Goal: Task Accomplishment & Management: Complete application form

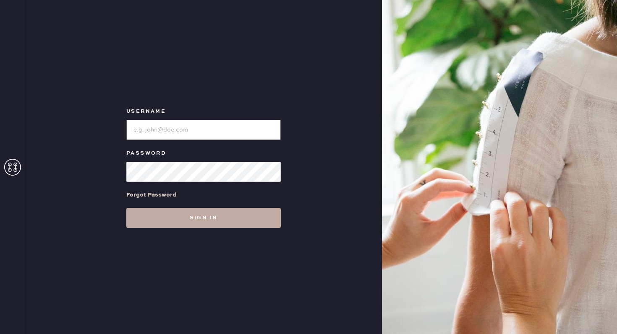
type input "reformationhamptons"
click at [247, 220] on button "Sign in" at bounding box center [203, 218] width 154 height 20
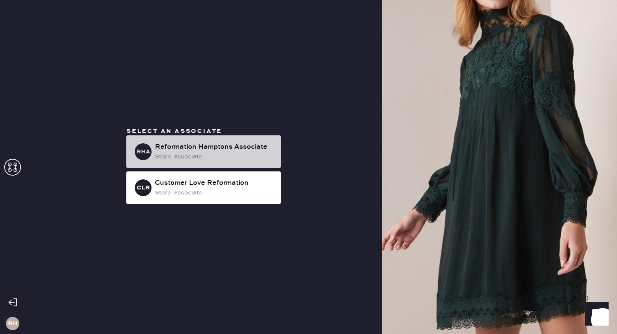
click at [206, 153] on div "store_associate" at bounding box center [214, 156] width 119 height 9
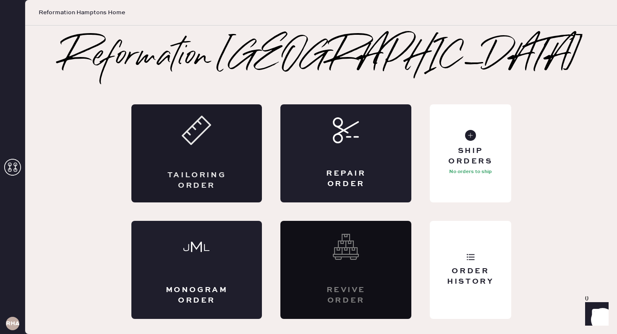
click at [232, 156] on div "Tailoring Order" at bounding box center [196, 153] width 131 height 98
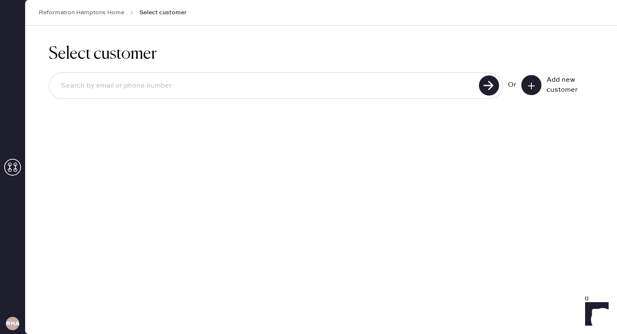
click at [307, 93] on input at bounding box center [265, 85] width 422 height 19
click at [307, 93] on input "mollyhelenawynne@" at bounding box center [265, 85] width 422 height 19
type input "[EMAIL_ADDRESS][DOMAIN_NAME]"
click at [523, 85] on button at bounding box center [531, 85] width 20 height 20
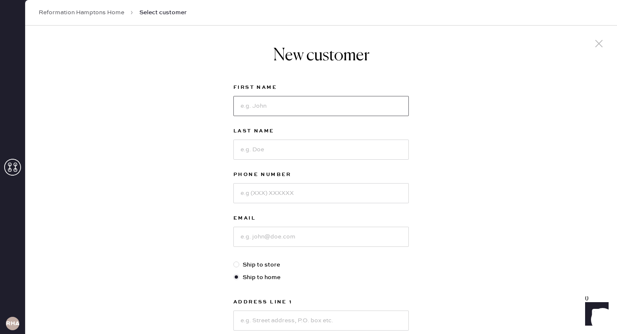
click at [300, 103] on input at bounding box center [320, 106] width 175 height 20
type input "[PERSON_NAME]"
click at [297, 148] on input at bounding box center [320, 150] width 175 height 20
type input "[PERSON_NAME]"
click at [308, 192] on input at bounding box center [320, 193] width 175 height 20
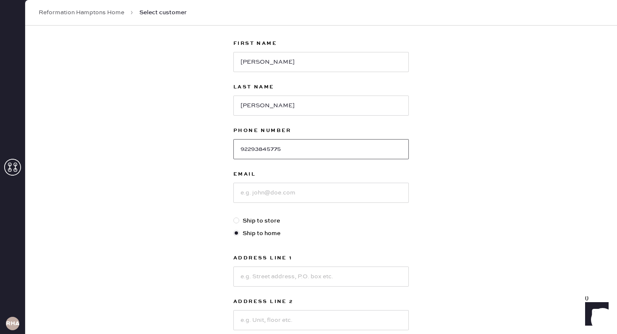
scroll to position [47, 0]
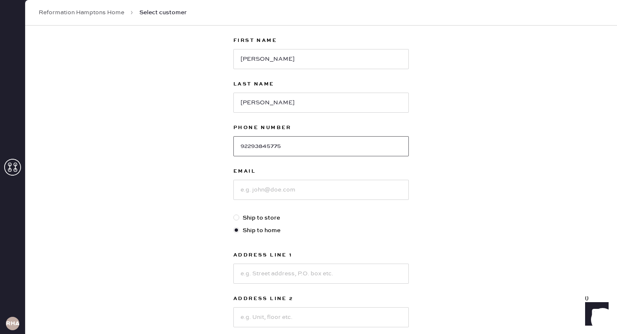
type input "92293845775"
click at [333, 199] on input at bounding box center [320, 190] width 175 height 20
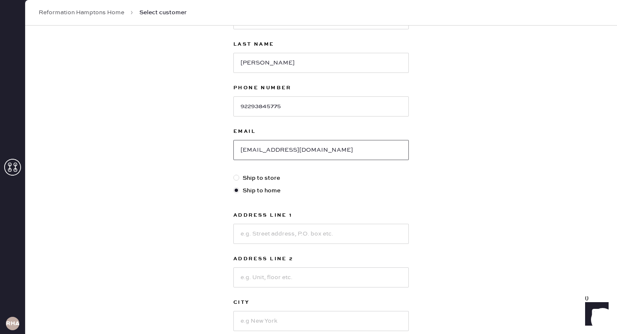
scroll to position [89, 0]
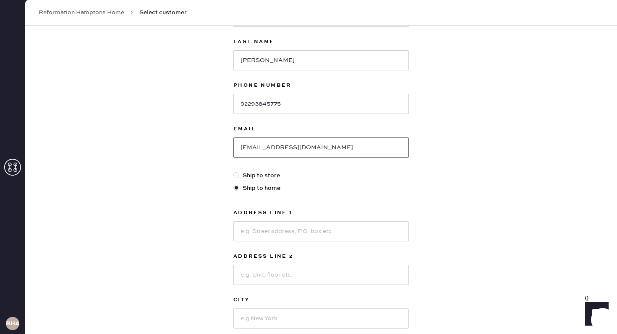
type input "[EMAIL_ADDRESS][DOMAIN_NAME]"
click at [304, 234] on input at bounding box center [320, 232] width 175 height 20
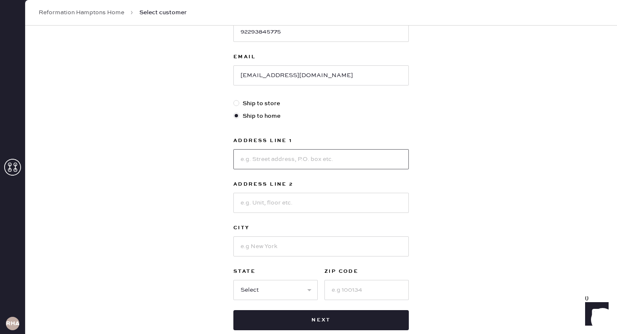
scroll to position [165, 0]
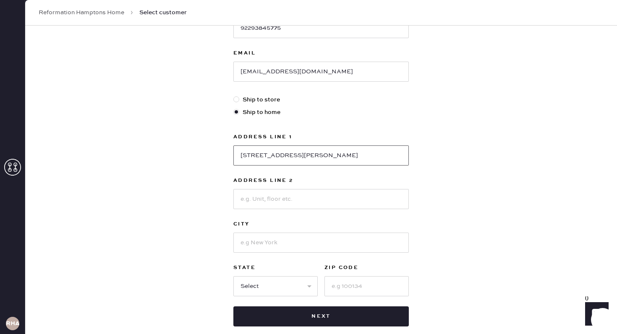
type input "[STREET_ADDRESS][PERSON_NAME]"
click at [285, 237] on input at bounding box center [320, 243] width 175 height 20
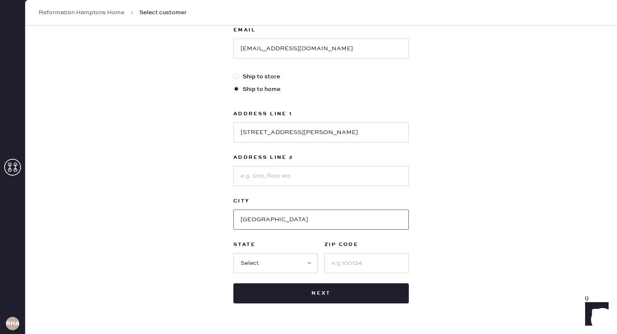
scroll to position [212, 0]
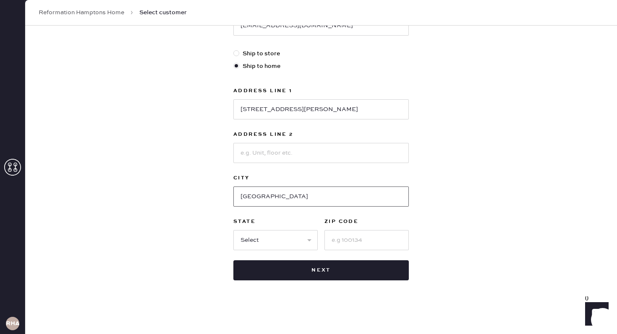
type input "[GEOGRAPHIC_DATA]"
click at [283, 235] on select "Select AK AL AR AZ CA CO CT [GEOGRAPHIC_DATA] DE FL [GEOGRAPHIC_DATA] HI [GEOGR…" at bounding box center [275, 240] width 84 height 20
click at [262, 245] on select "Select AK AL AR AZ CA CO CT [GEOGRAPHIC_DATA] DE FL [GEOGRAPHIC_DATA] HI [GEOGR…" at bounding box center [275, 240] width 84 height 20
select select "NY"
click at [353, 244] on input at bounding box center [366, 240] width 84 height 20
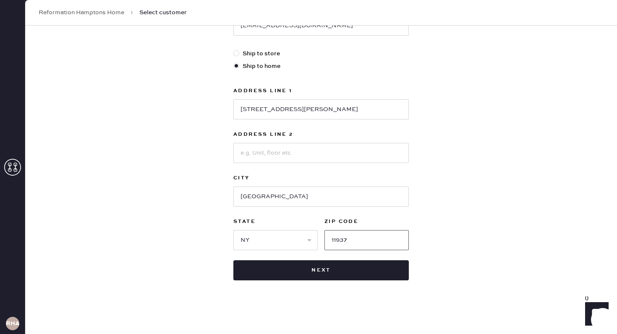
type input "11937"
click at [429, 178] on div "New customer First Name [PERSON_NAME] Last Name [PERSON_NAME] Phone Number 9229…" at bounding box center [321, 74] width 592 height 520
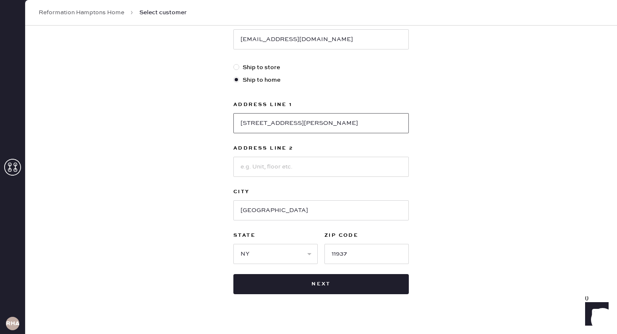
drag, startPoint x: 313, startPoint y: 120, endPoint x: 222, endPoint y: 120, distance: 91.9
click at [222, 120] on div "New customer First Name [PERSON_NAME] Last Name [PERSON_NAME] Phone Number 9229…" at bounding box center [321, 88] width 592 height 520
paste input "n"
click at [264, 127] on input "[STREET_ADDRESS][PERSON_NAME]" at bounding box center [320, 123] width 175 height 20
type input "[STREET_ADDRESS][PERSON_NAME]"
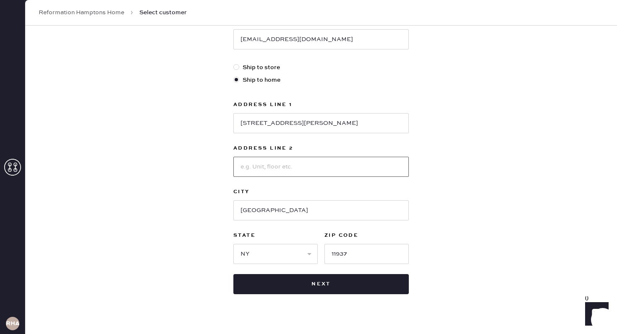
click at [282, 159] on input at bounding box center [320, 167] width 175 height 20
click at [411, 129] on div "New customer First Name [PERSON_NAME] Last Name [PERSON_NAME] Phone Number 9229…" at bounding box center [321, 71] width 189 height 487
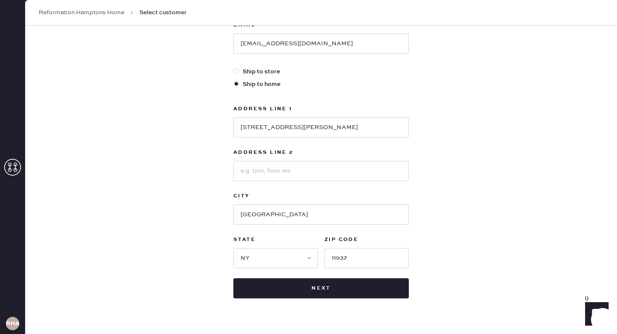
scroll to position [212, 0]
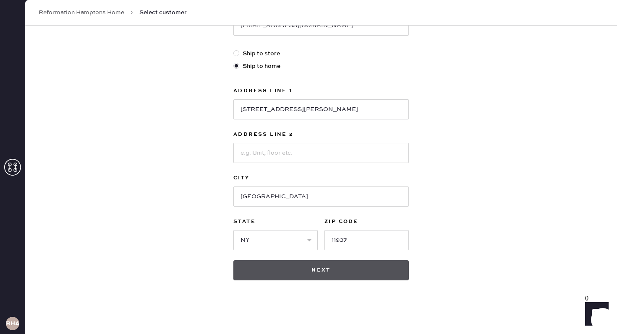
click at [330, 269] on button "Next" at bounding box center [320, 271] width 175 height 20
click at [323, 270] on button "Next" at bounding box center [320, 271] width 175 height 20
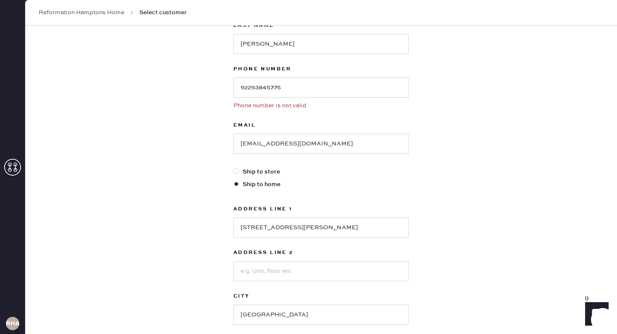
scroll to position [66, 0]
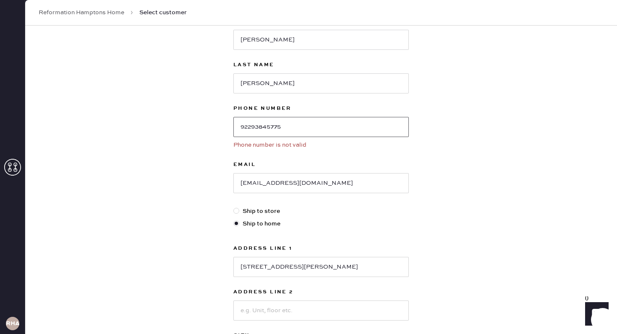
click at [251, 128] on input "92293845775" at bounding box center [320, 127] width 175 height 20
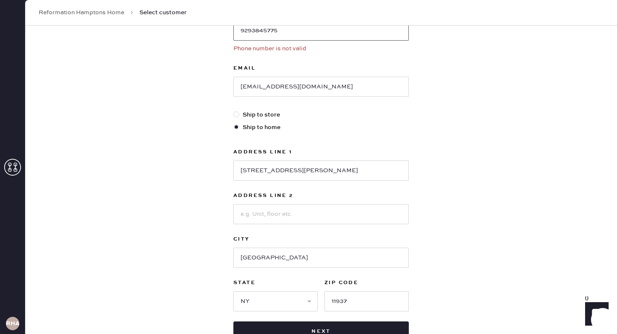
scroll to position [190, 0]
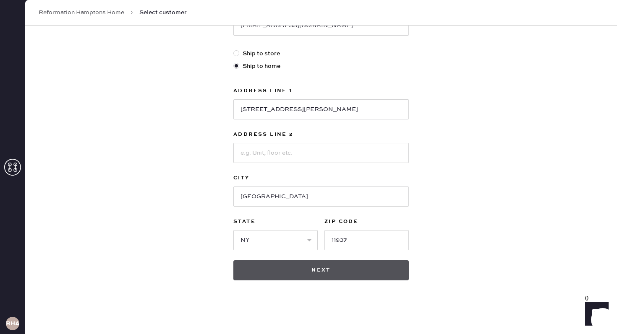
type input "9293845775"
click at [348, 269] on button "Next" at bounding box center [320, 271] width 175 height 20
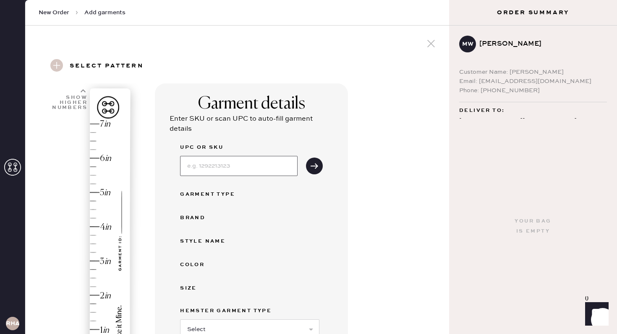
click at [260, 168] on input at bounding box center [239, 166] width 118 height 20
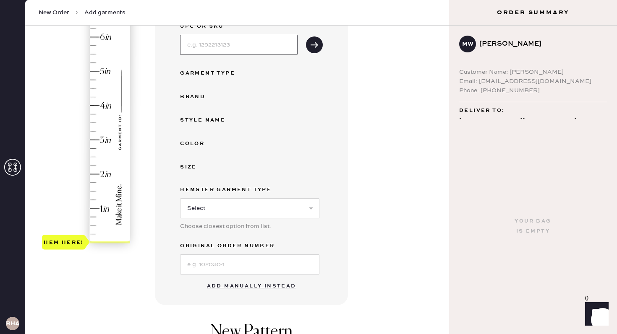
scroll to position [133, 0]
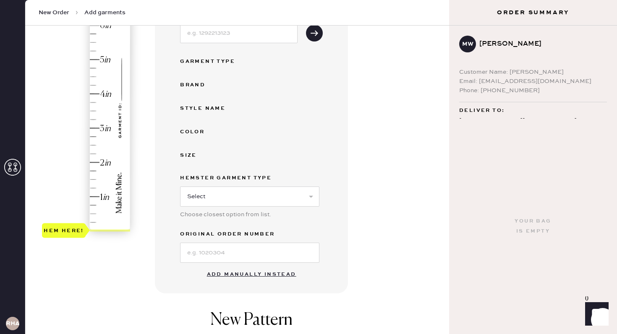
click at [240, 272] on button "Add manually instead" at bounding box center [251, 274] width 99 height 17
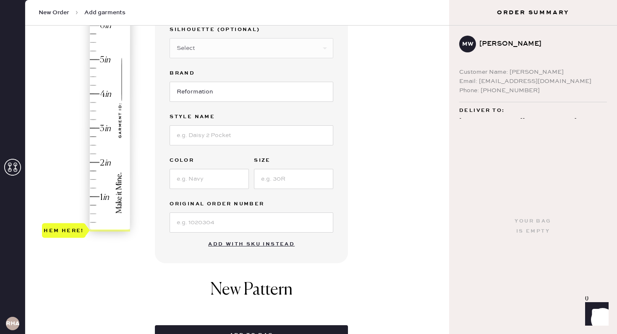
scroll to position [0, 0]
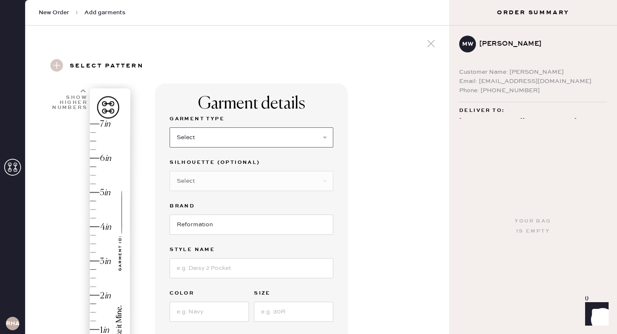
click at [216, 138] on select "Select Basic Skirt Jeans Leggings Pants Shorts Basic Sleeved Dress Basic Sleeve…" at bounding box center [252, 138] width 164 height 20
select select "2"
click at [224, 183] on select "Select Shorts Cropped Flare Boot Cut Straight Skinny Other" at bounding box center [252, 181] width 164 height 20
select select "7"
click at [217, 223] on input "Reformation" at bounding box center [252, 225] width 164 height 20
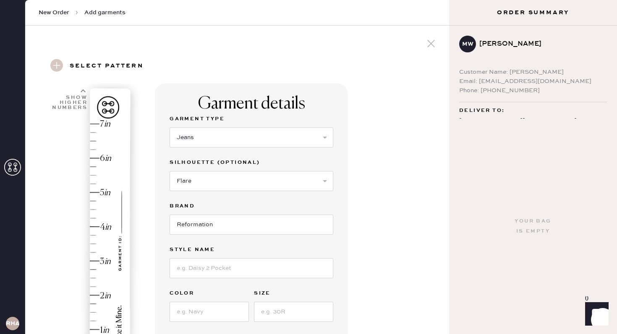
click at [376, 208] on div "Garment details Garment Type Select Basic Skirt Jeans Leggings Pants Shorts Bas…" at bounding box center [298, 322] width 287 height 477
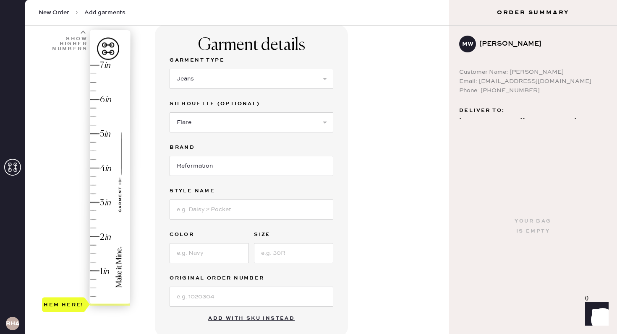
scroll to position [59, 0]
click at [294, 206] on input at bounding box center [252, 209] width 164 height 20
type input "kara low rise linen"
click at [215, 258] on input at bounding box center [209, 253] width 79 height 20
type input "n"
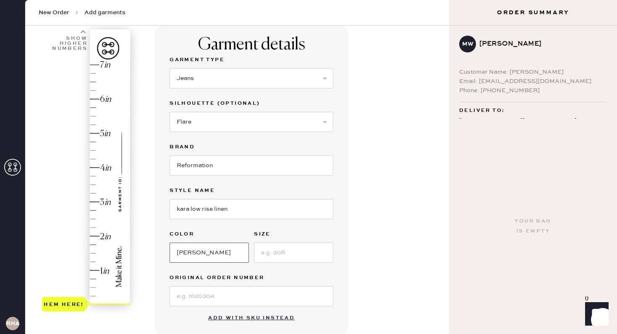
click at [181, 250] on input "[PERSON_NAME]" at bounding box center [209, 253] width 79 height 20
type input "[PERSON_NAME]"
click at [299, 253] on input at bounding box center [293, 253] width 79 height 20
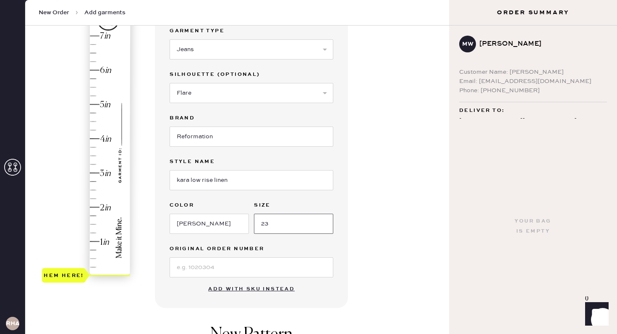
scroll to position [89, 0]
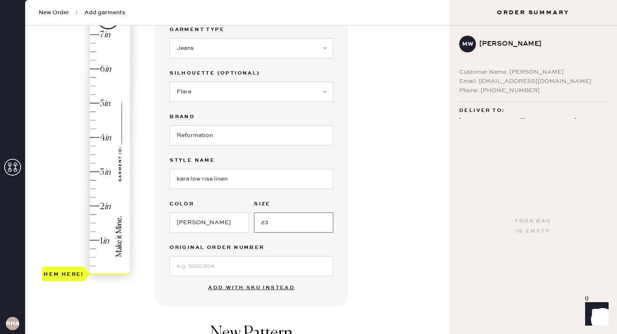
type input "23"
click at [346, 280] on div "Garment details Garment Type Select Basic Skirt Jeans Leggings Pants Shorts Bas…" at bounding box center [251, 150] width 193 height 313
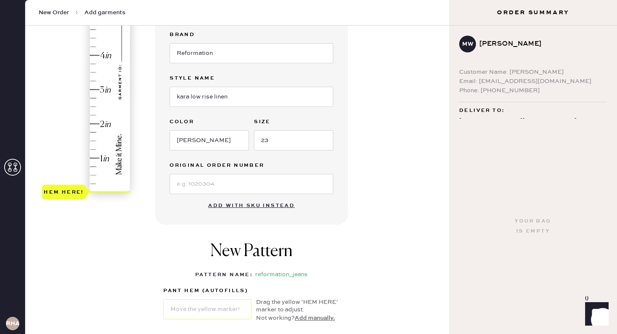
scroll to position [98, 0]
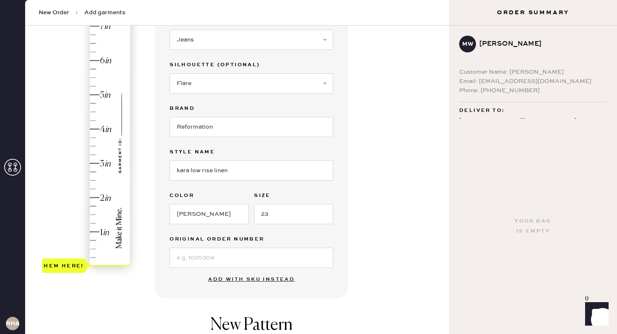
type input "4"
click at [108, 131] on div "Hem here!" at bounding box center [86, 147] width 89 height 248
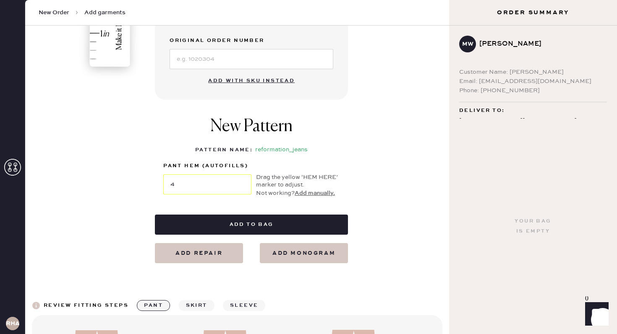
scroll to position [297, 0]
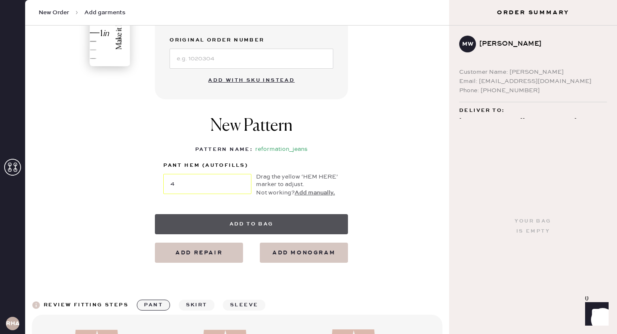
click at [223, 223] on button "Add to bag" at bounding box center [251, 224] width 193 height 20
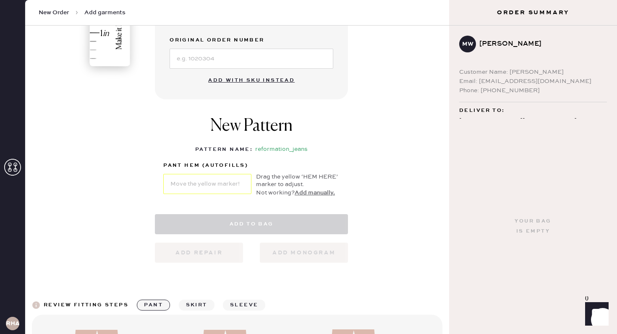
select select "2"
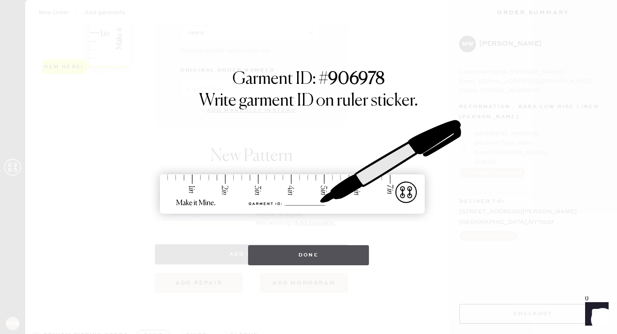
click at [303, 259] on button "Done" at bounding box center [308, 255] width 121 height 20
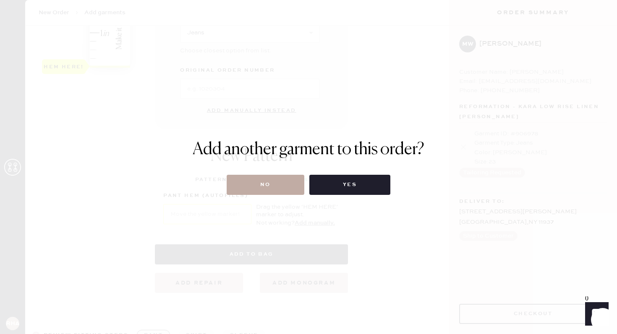
click at [291, 181] on button "No" at bounding box center [266, 185] width 78 height 20
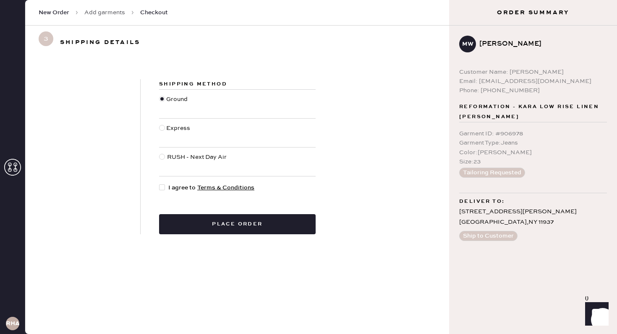
click at [164, 186] on div at bounding box center [162, 188] width 6 height 6
click at [159, 184] on input "I agree to Terms & Conditions" at bounding box center [159, 183] width 0 height 0
checkbox input "true"
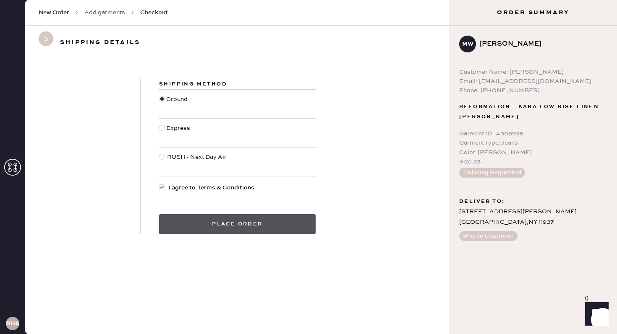
click at [208, 223] on button "Place order" at bounding box center [237, 224] width 157 height 20
